Goal: Task Accomplishment & Management: Manage account settings

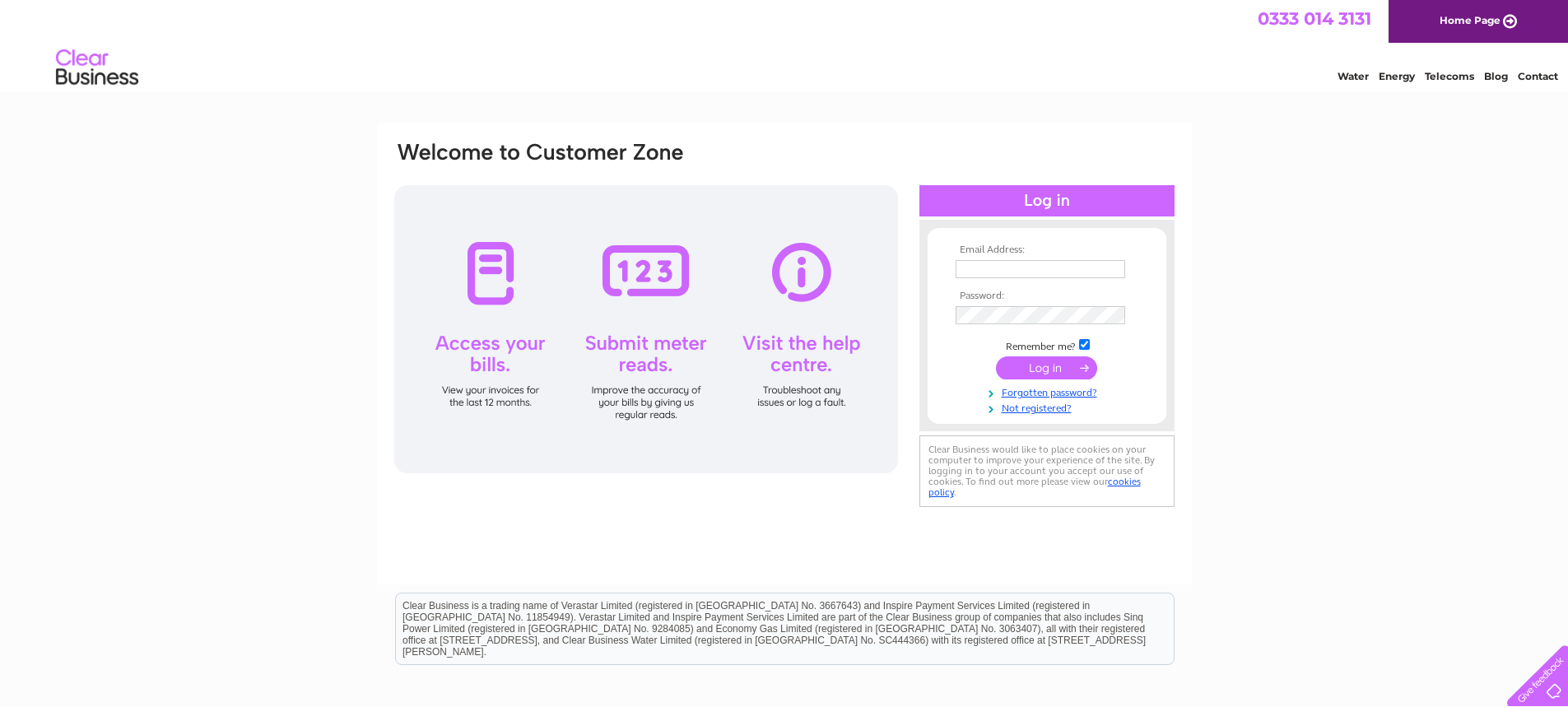
type input "johnshaw7@btinternet.com"
click at [1043, 372] on input "submit" at bounding box center [1046, 368] width 101 height 23
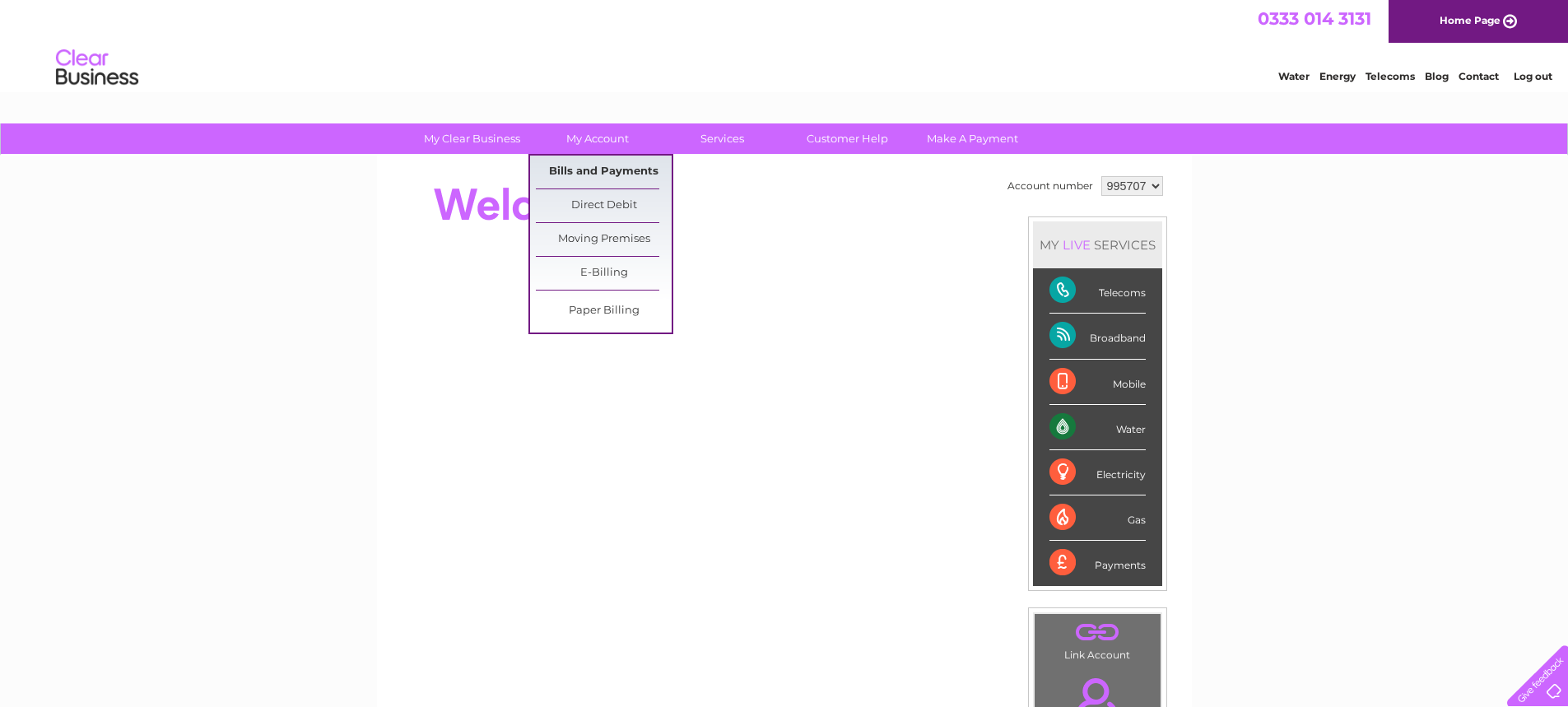
click at [587, 167] on link "Bills and Payments" at bounding box center [604, 171] width 136 height 33
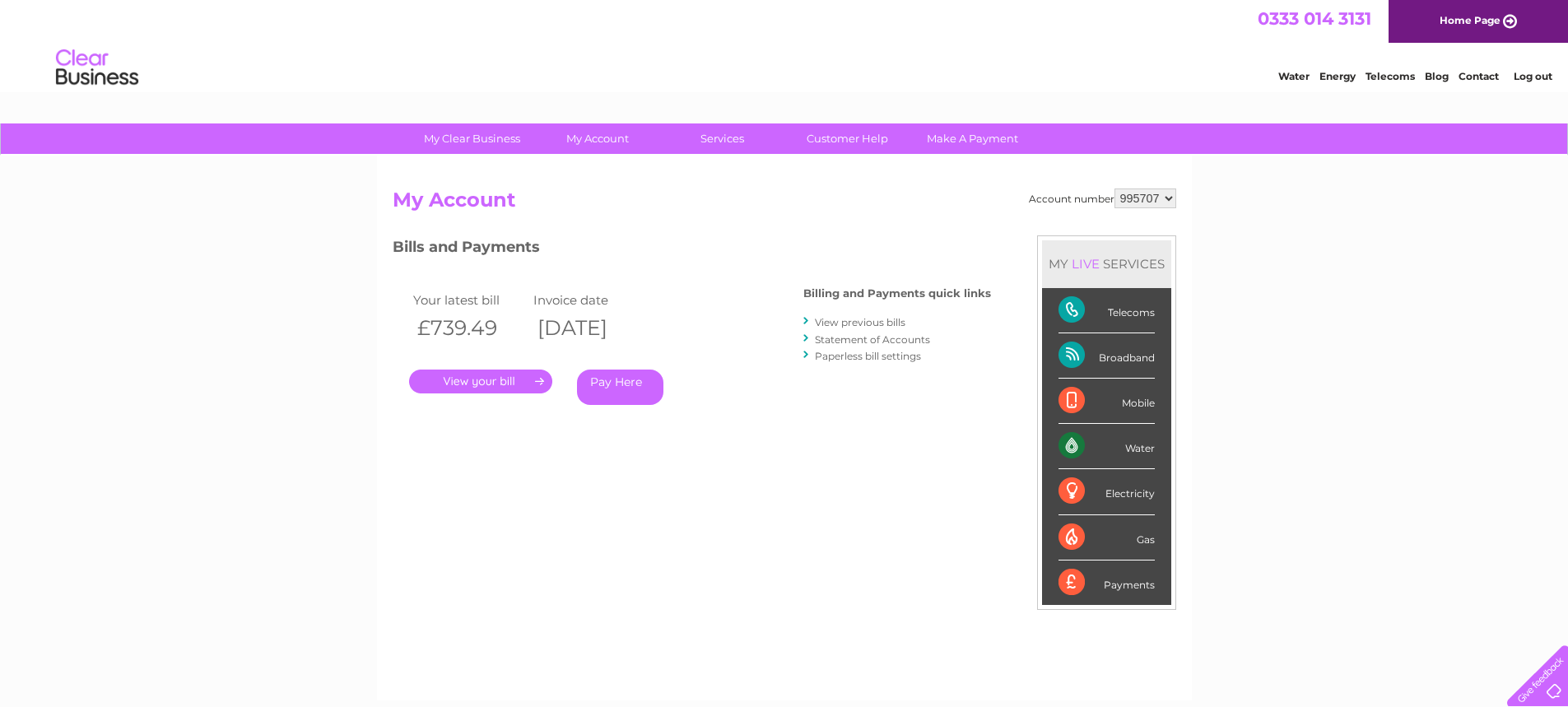
click at [480, 380] on link "." at bounding box center [480, 381] width 143 height 24
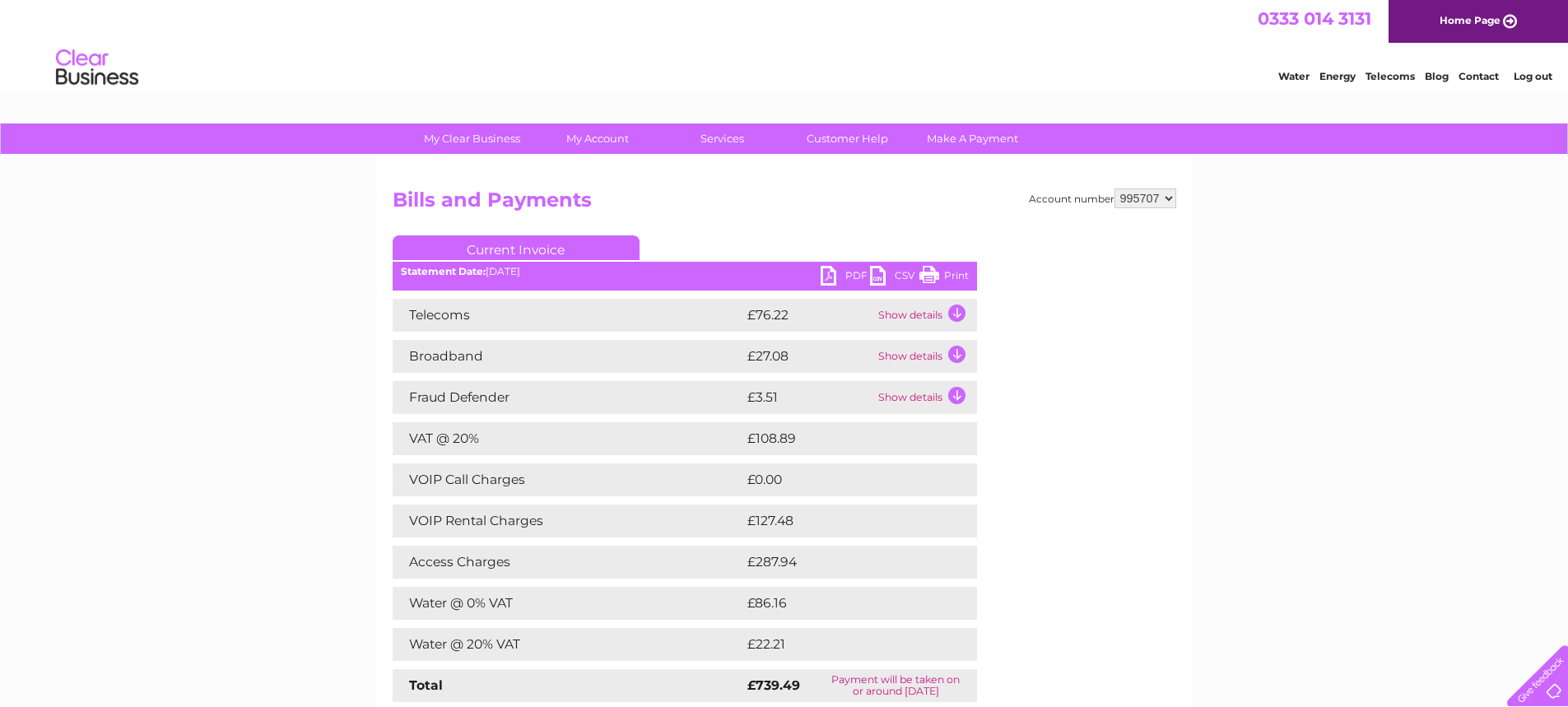
click at [846, 270] on link "PDF" at bounding box center [845, 278] width 49 height 24
